Goal: Information Seeking & Learning: Find specific fact

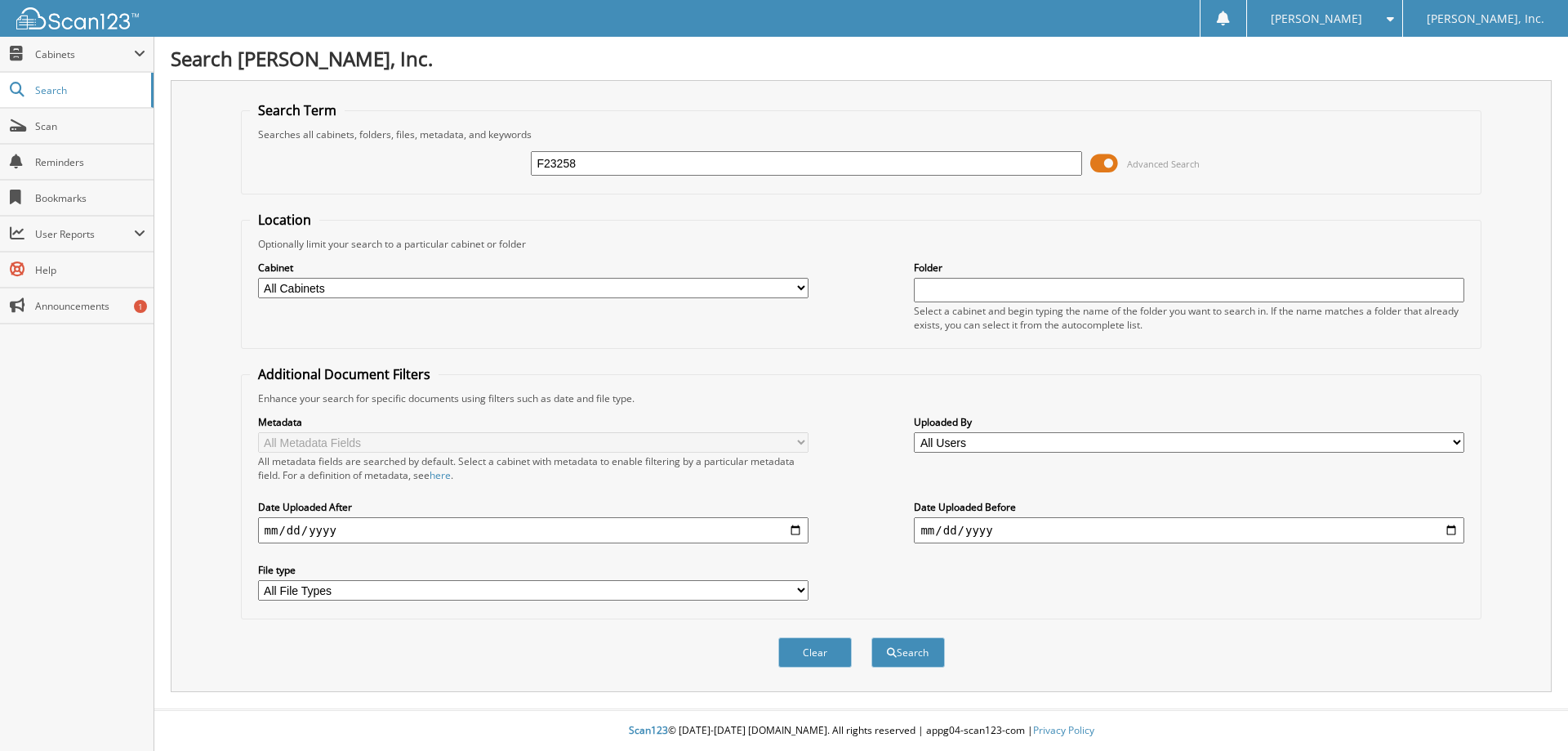
type input "F23258"
click at [872, 637] on button "Search" at bounding box center [909, 652] width 74 height 30
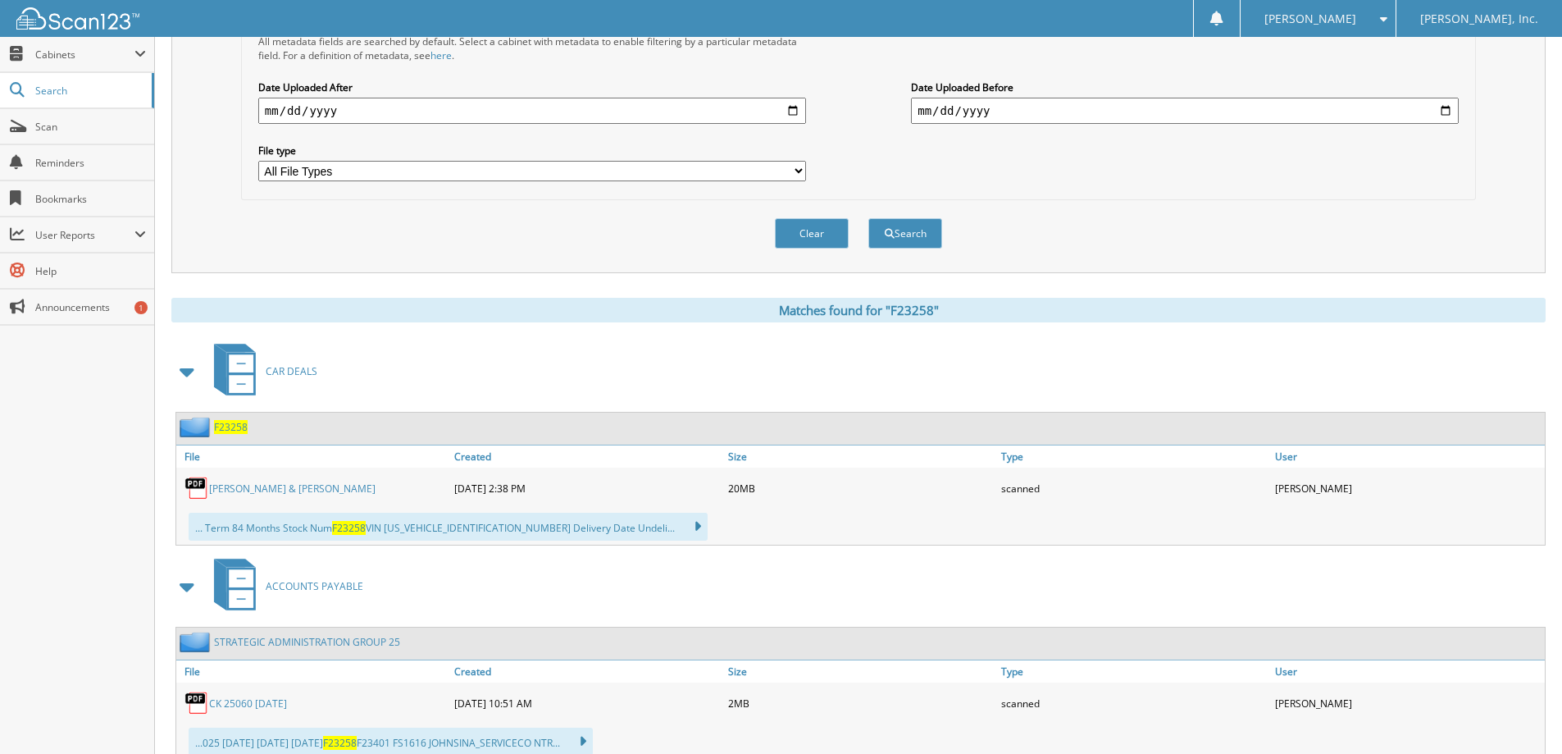
scroll to position [492, 0]
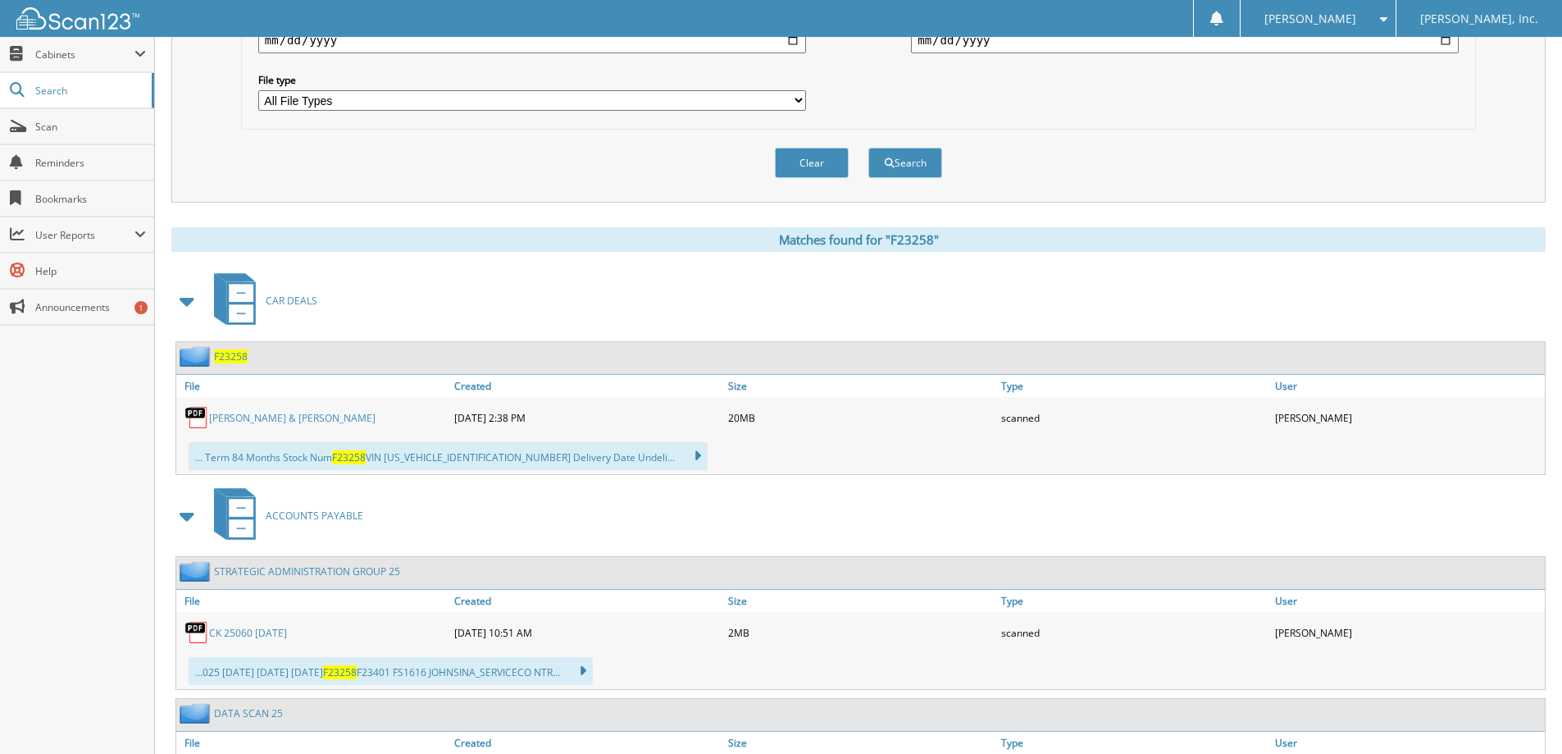
click at [295, 415] on link "[PERSON_NAME] & [PERSON_NAME]" at bounding box center [292, 418] width 166 height 14
